Goal: Task Accomplishment & Management: Use online tool/utility

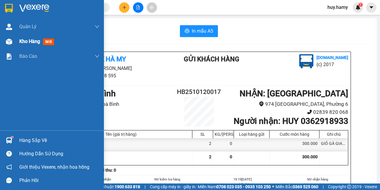
click at [23, 44] on div "Kho hàng mới" at bounding box center [37, 41] width 37 height 7
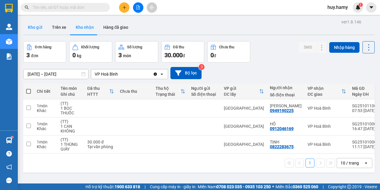
click at [34, 26] on button "Kho gửi" at bounding box center [35, 27] width 24 height 14
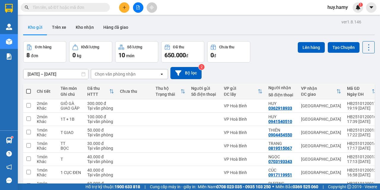
click at [28, 91] on span at bounding box center [28, 91] width 5 height 5
click at [28, 88] on input "checkbox" at bounding box center [28, 88] width 0 height 0
checkbox input "true"
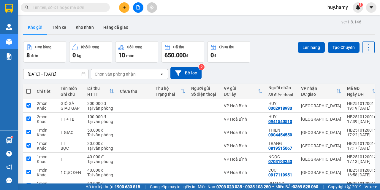
checkbox input "true"
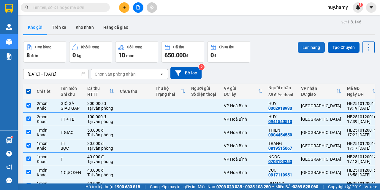
click at [305, 43] on button "Lên hàng" at bounding box center [310, 47] width 27 height 11
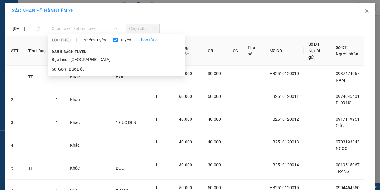
click at [78, 32] on span "Chọn tuyến - nhóm tuyến" at bounding box center [85, 28] width 66 height 9
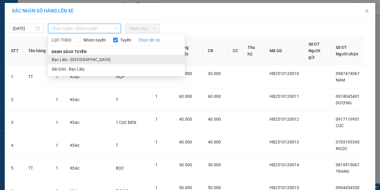
click at [69, 63] on li "Bạc Liêu - [GEOGRAPHIC_DATA]" at bounding box center [116, 59] width 136 height 9
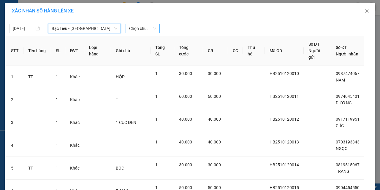
click at [147, 28] on span "Chọn chuyến" at bounding box center [142, 28] width 27 height 9
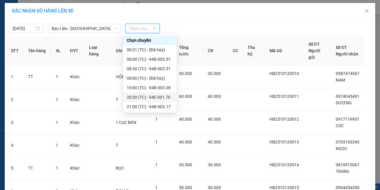
click at [156, 98] on div "20:30 (TC) - 94E-001.70" at bounding box center [150, 97] width 46 height 7
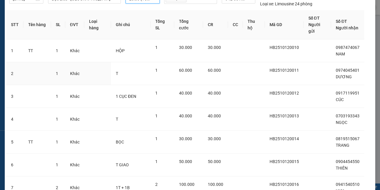
scroll to position [111, 0]
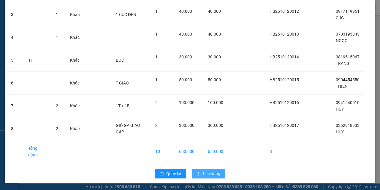
click at [203, 171] on span "Lên hàng" at bounding box center [211, 173] width 17 height 7
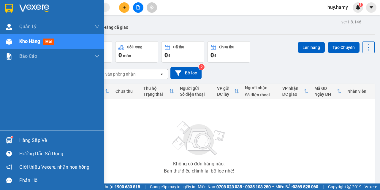
click at [29, 138] on div "Hàng sắp về" at bounding box center [59, 140] width 80 height 9
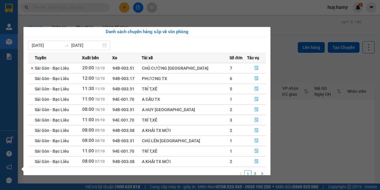
click at [313, 62] on section "Kết quả tìm kiếm ( 0 ) Bộ lọc No Data huy.hamy 1 Quản Lý Quản lý khách hàng mới…" at bounding box center [190, 95] width 380 height 190
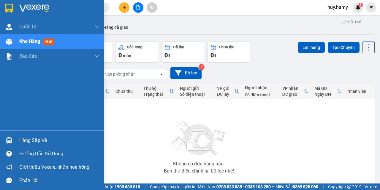
click at [27, 141] on div "Hàng sắp về" at bounding box center [59, 140] width 80 height 9
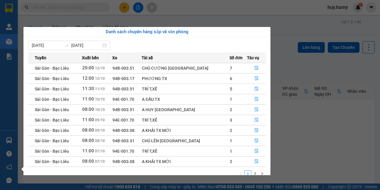
click at [326, 133] on section "Kết quả tìm kiếm ( 0 ) Bộ lọc No Data huy.hamy 1 Quản Lý Quản lý khách hàng mới…" at bounding box center [190, 95] width 380 height 190
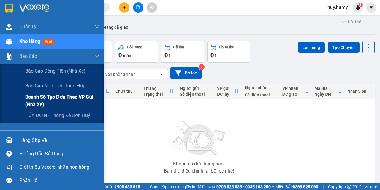
click at [45, 97] on span "Doanh số tạo đơn theo VP gửi (nhà xe)" at bounding box center [62, 100] width 74 height 15
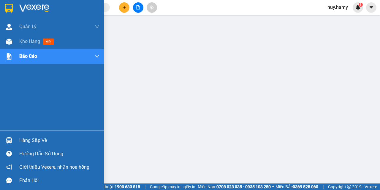
click at [36, 143] on div "Hàng sắp về" at bounding box center [59, 140] width 80 height 9
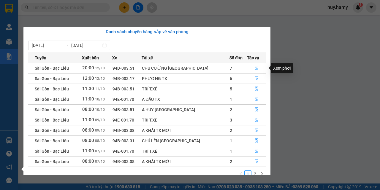
click at [256, 68] on icon "file-done" at bounding box center [256, 68] width 4 height 4
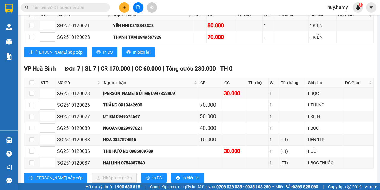
scroll to position [148, 0]
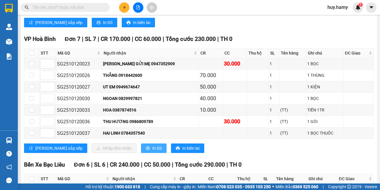
click at [152, 148] on span "In DS" at bounding box center [156, 148] width 9 height 7
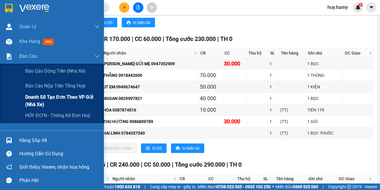
click at [49, 97] on span "Doanh số tạo đơn theo VP gửi (nhà xe)" at bounding box center [62, 100] width 74 height 15
